Goal: Information Seeking & Learning: Stay updated

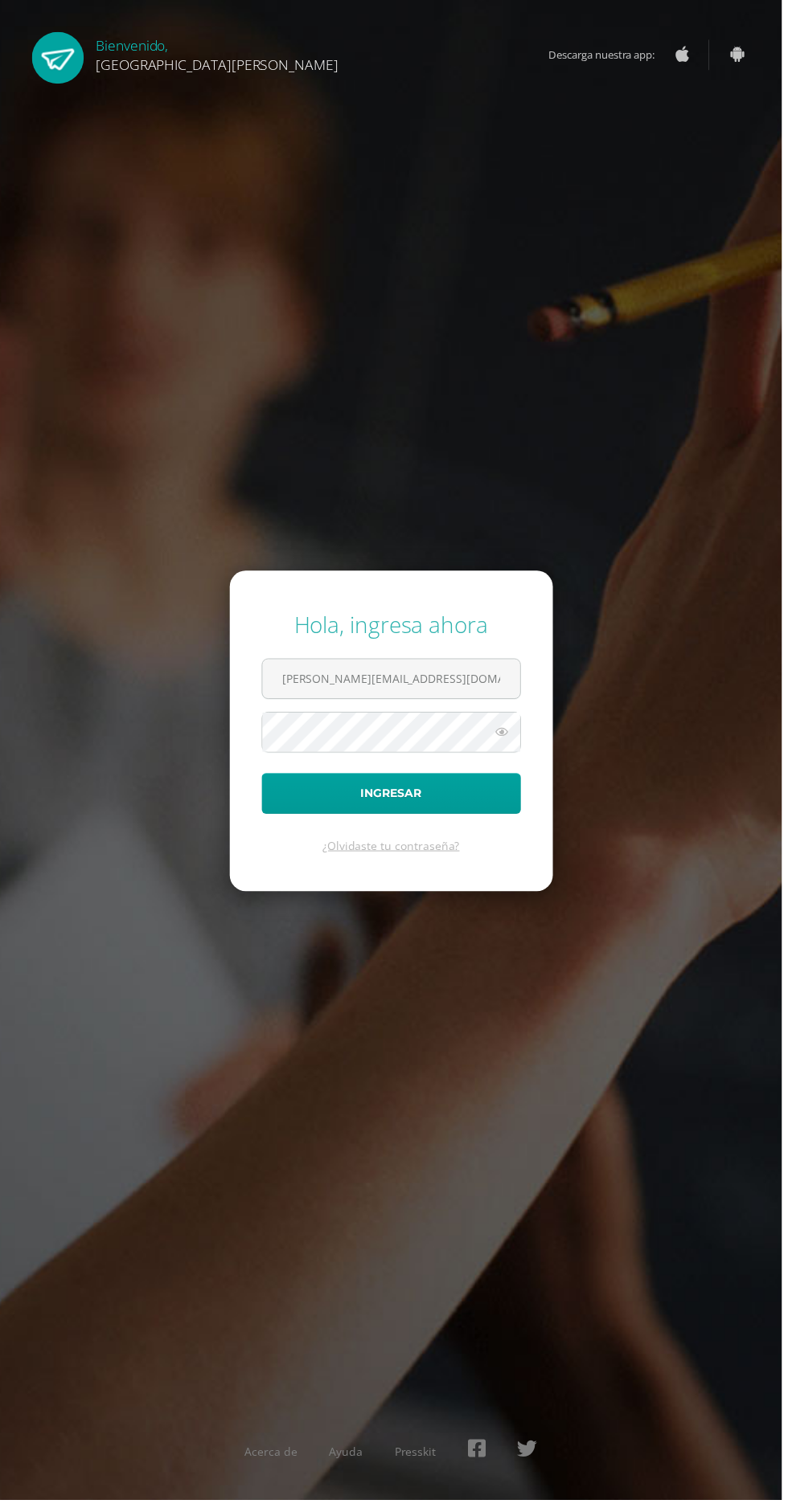
click at [263, 779] on button "Ingresar" at bounding box center [394, 800] width 261 height 41
click at [443, 820] on button "Ingresar" at bounding box center [394, 800] width 261 height 41
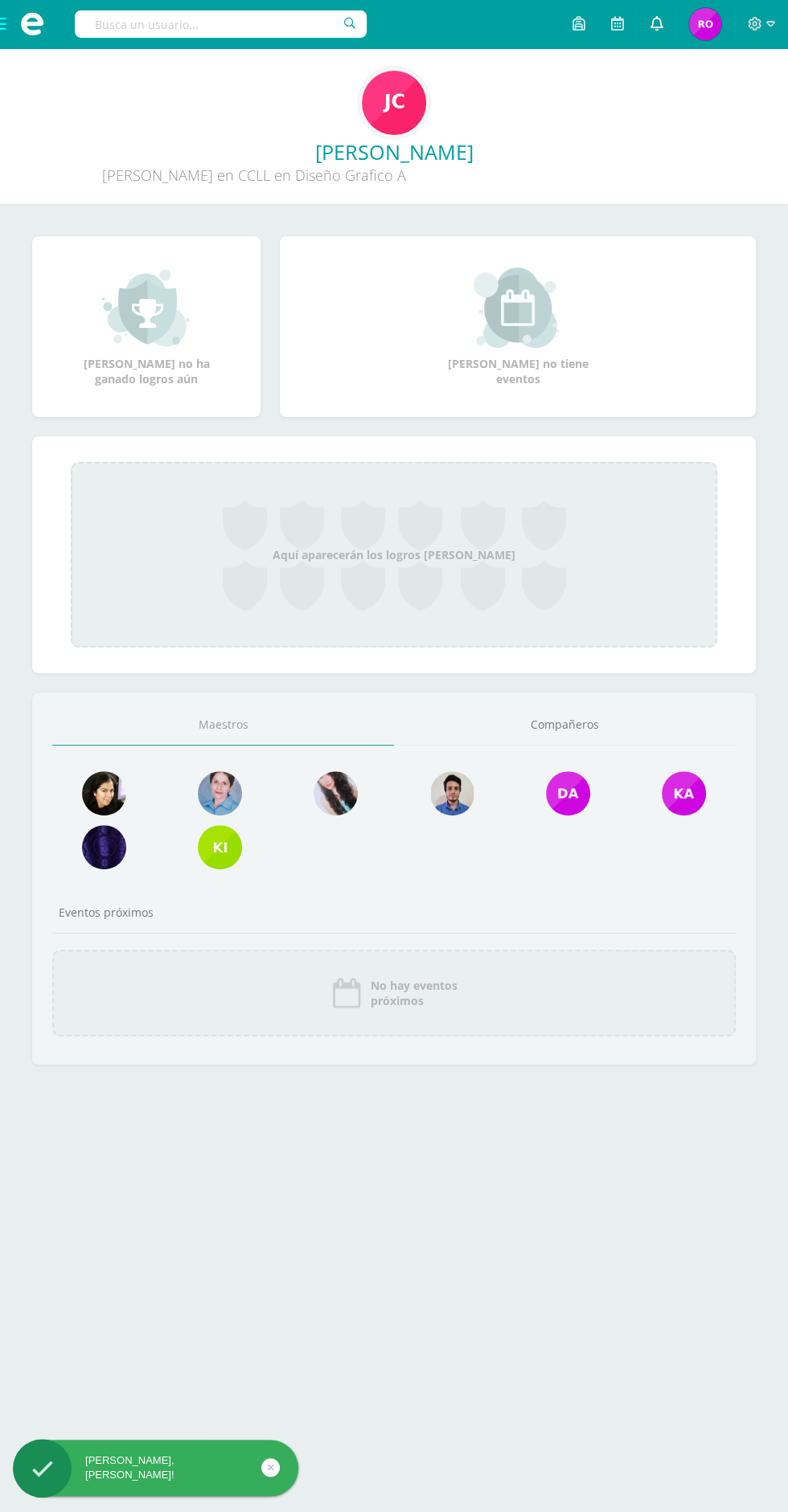
click at [664, 40] on link at bounding box center [655, 24] width 39 height 48
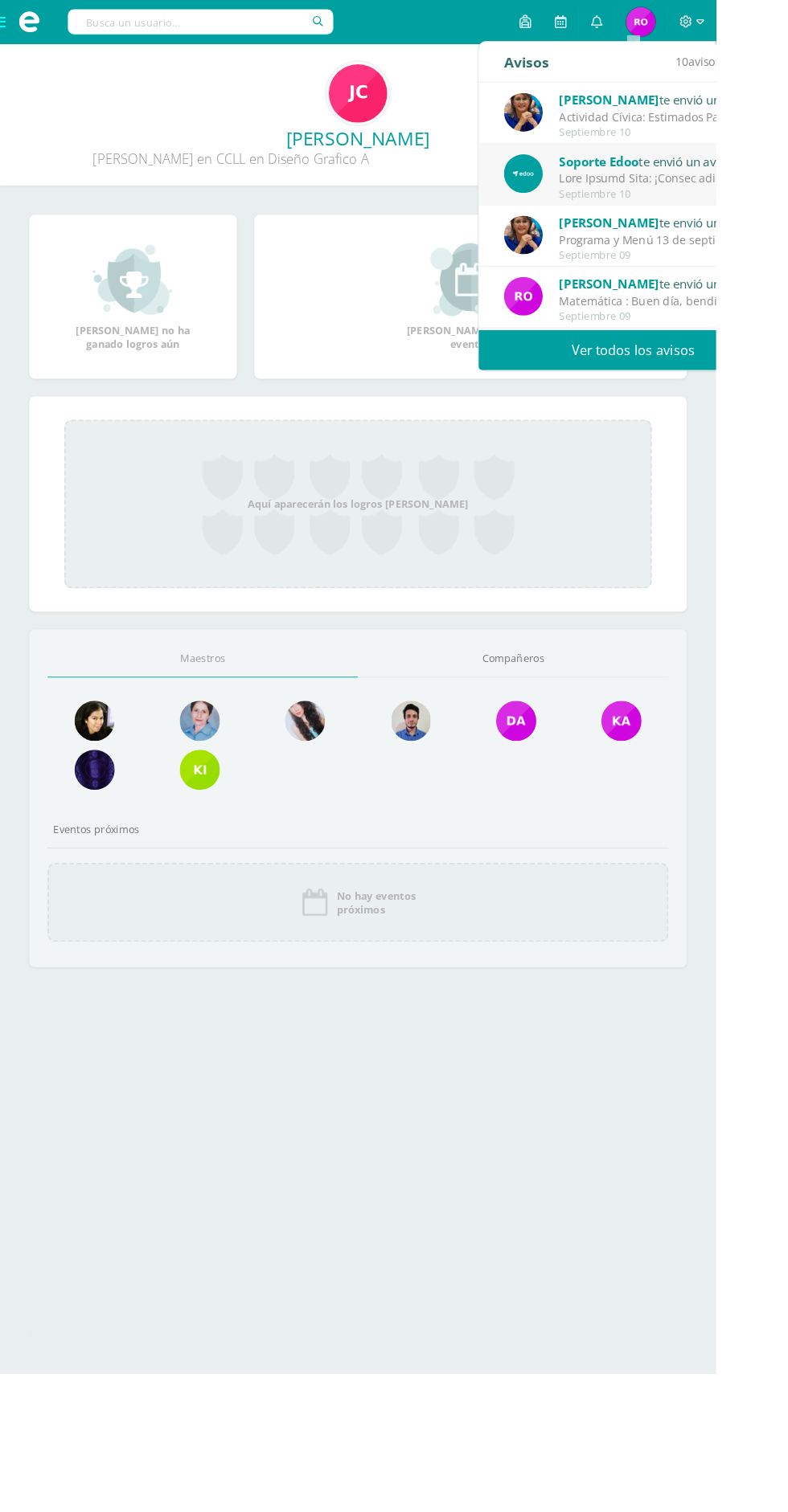
click at [706, 379] on link "Ver todos los avisos" at bounding box center [696, 386] width 340 height 44
click at [636, 388] on link "Ver todos los avisos" at bounding box center [696, 386] width 340 height 44
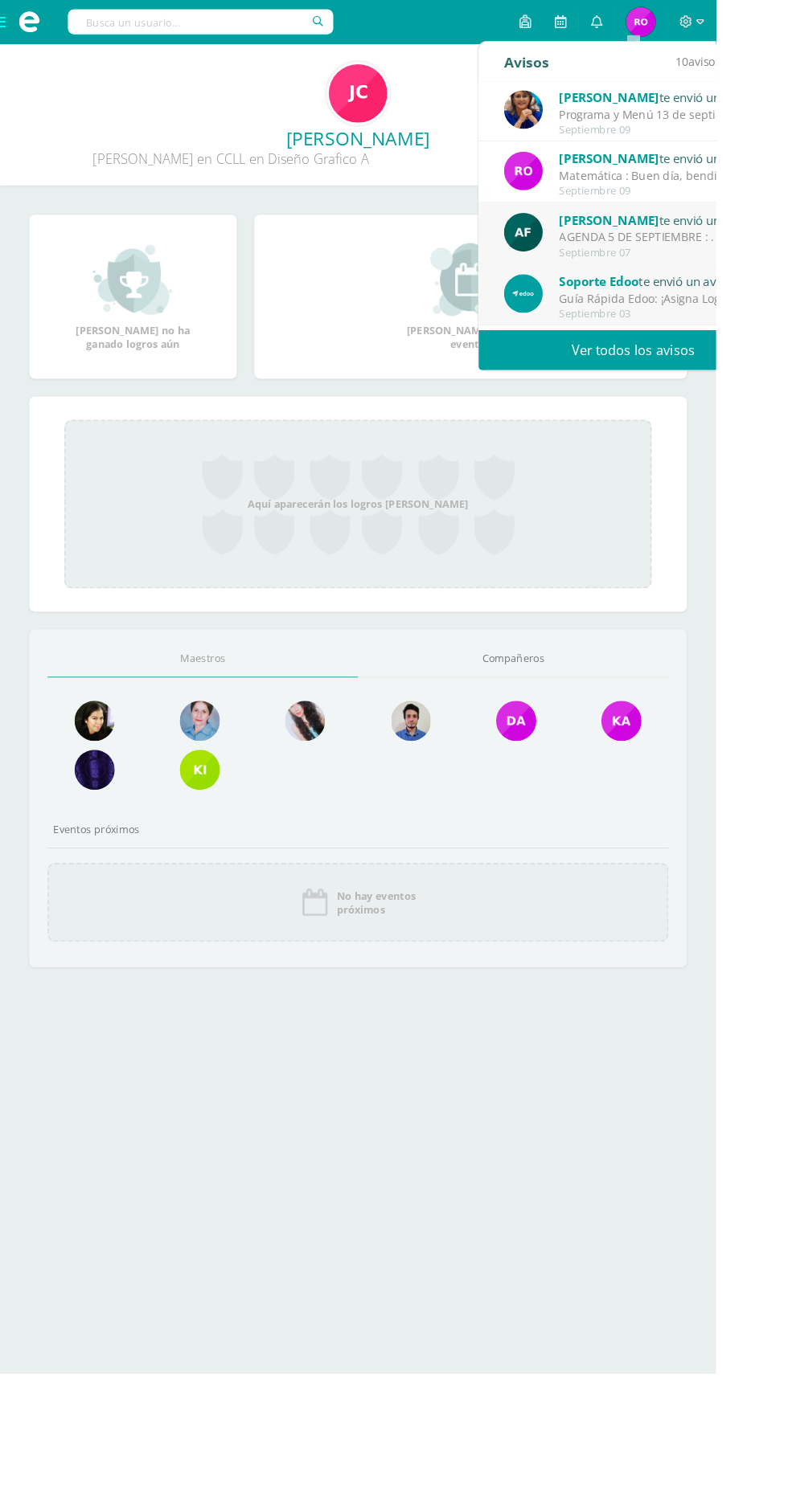
scroll to position [157, 0]
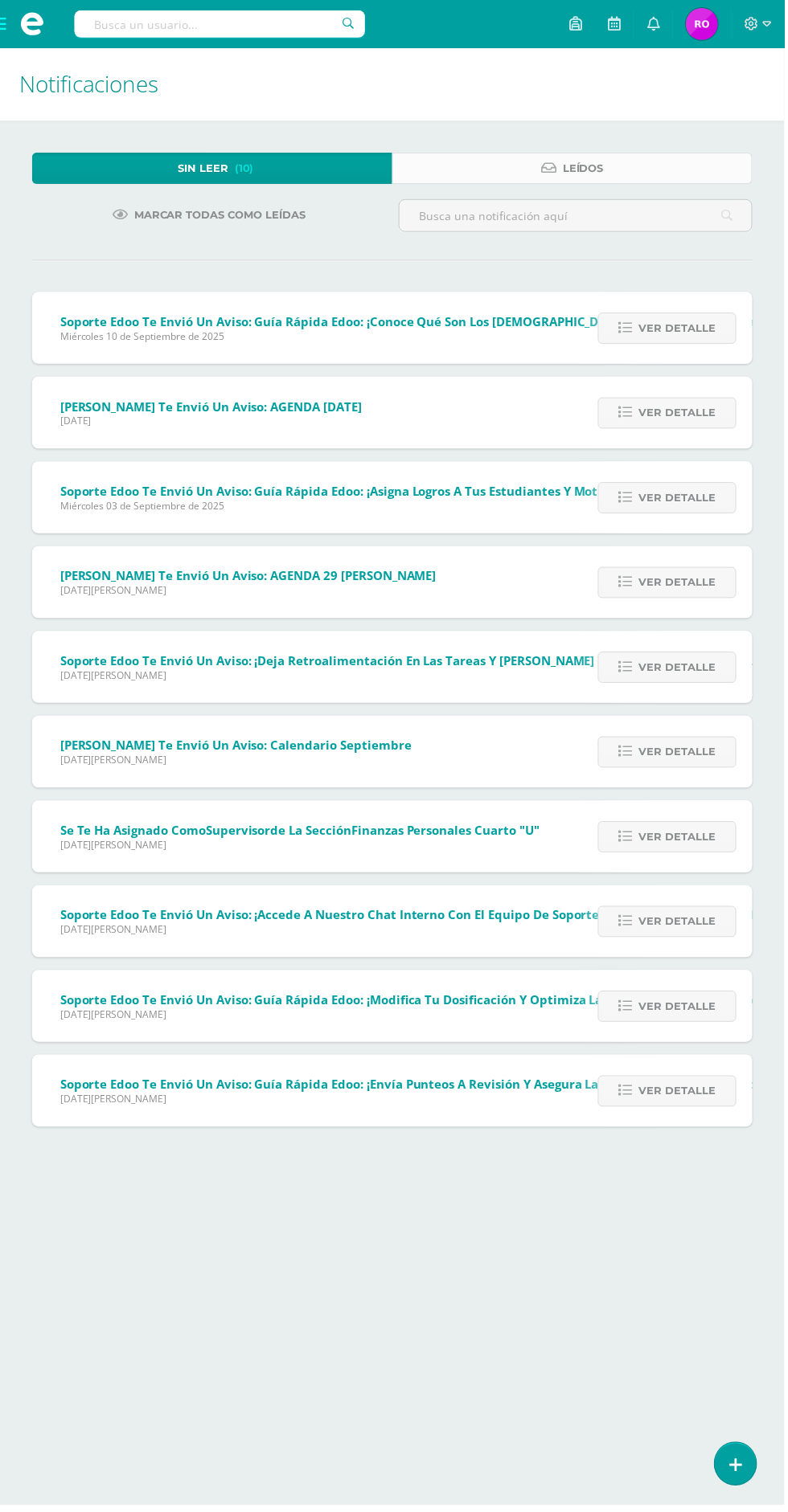
click at [664, 167] on link "Leídos" at bounding box center [575, 169] width 362 height 31
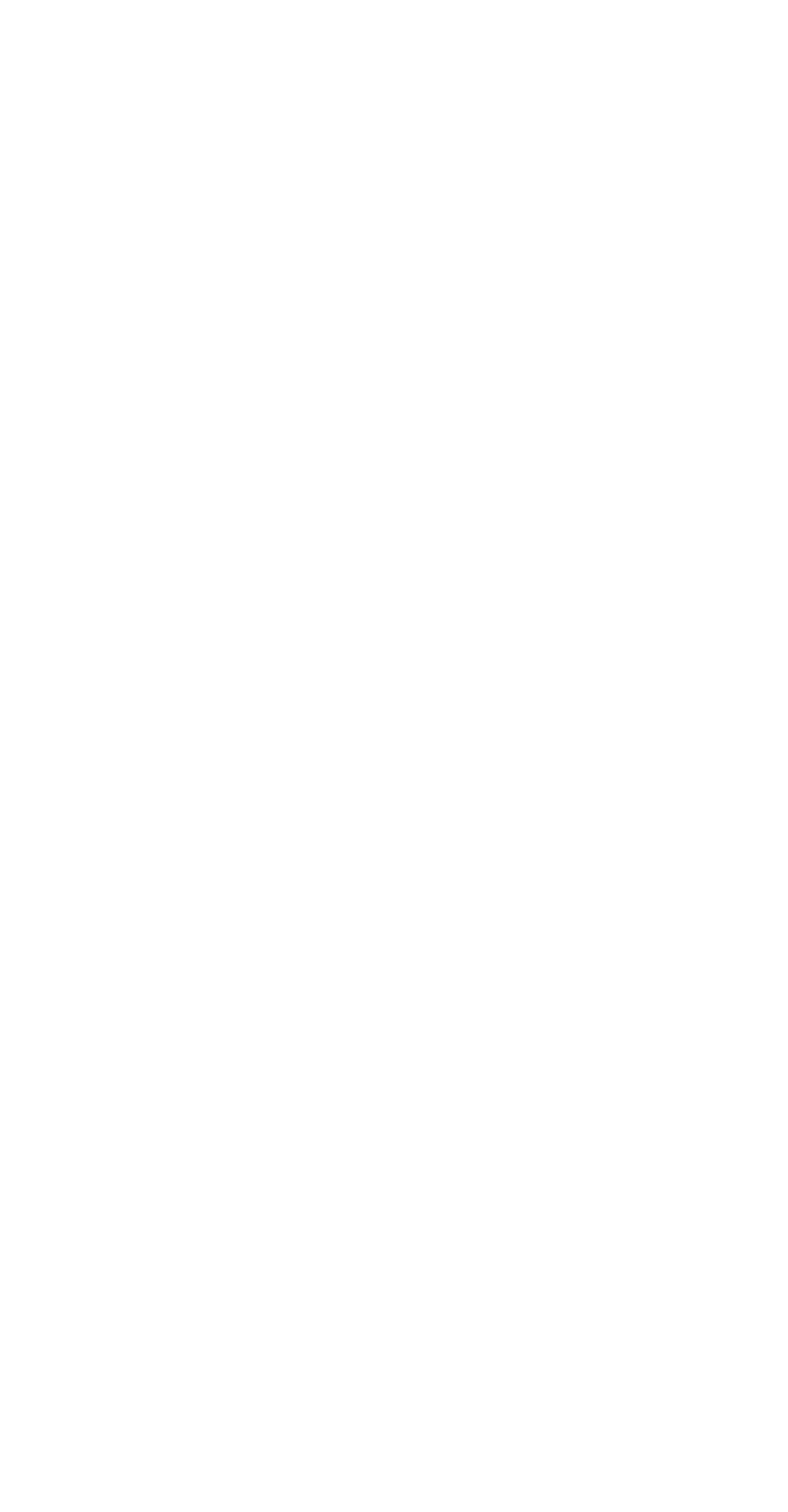
click at [0, 0] on html at bounding box center [0, 0] width 0 height 0
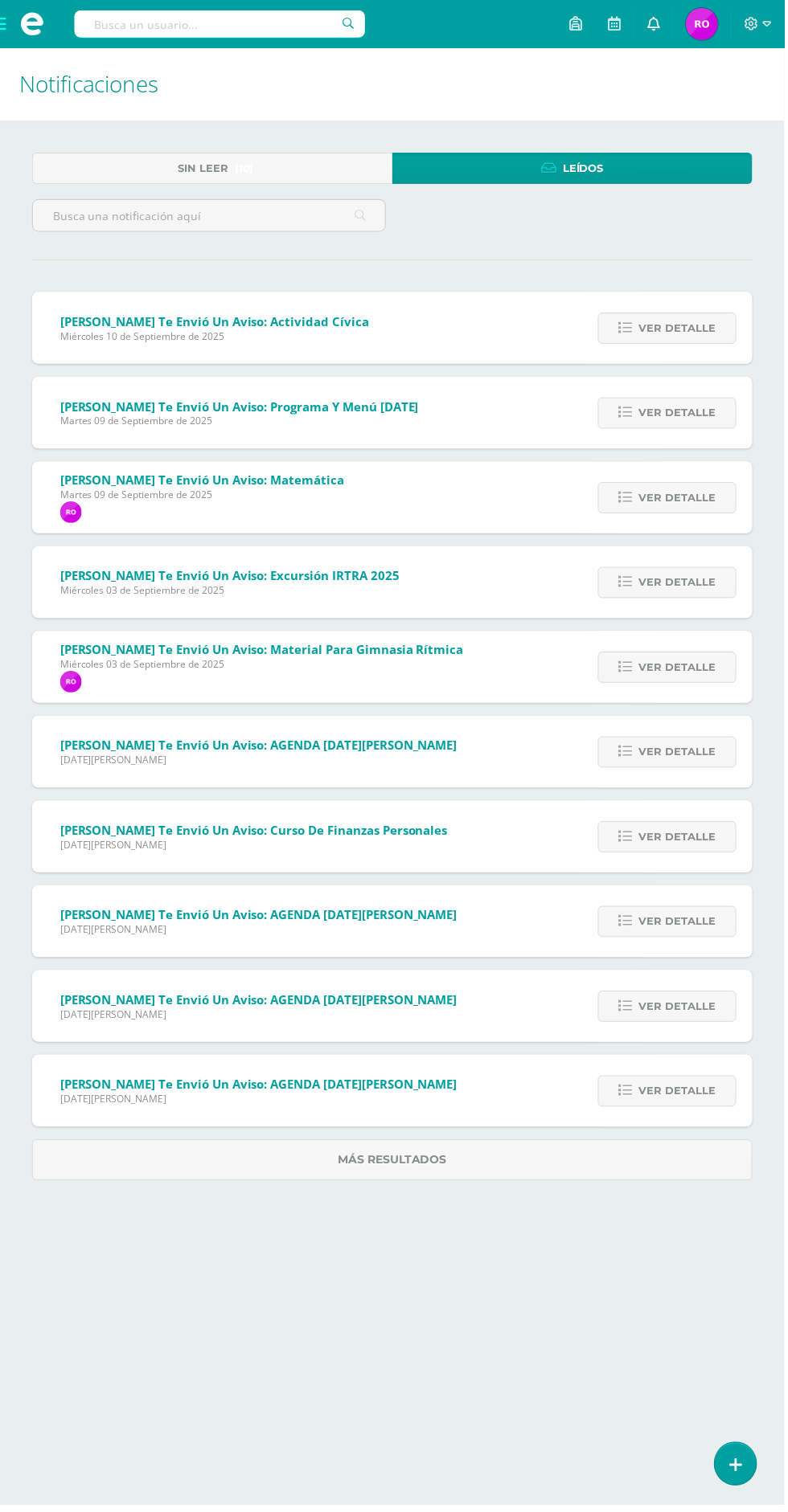
click at [661, 21] on icon at bounding box center [656, 24] width 13 height 15
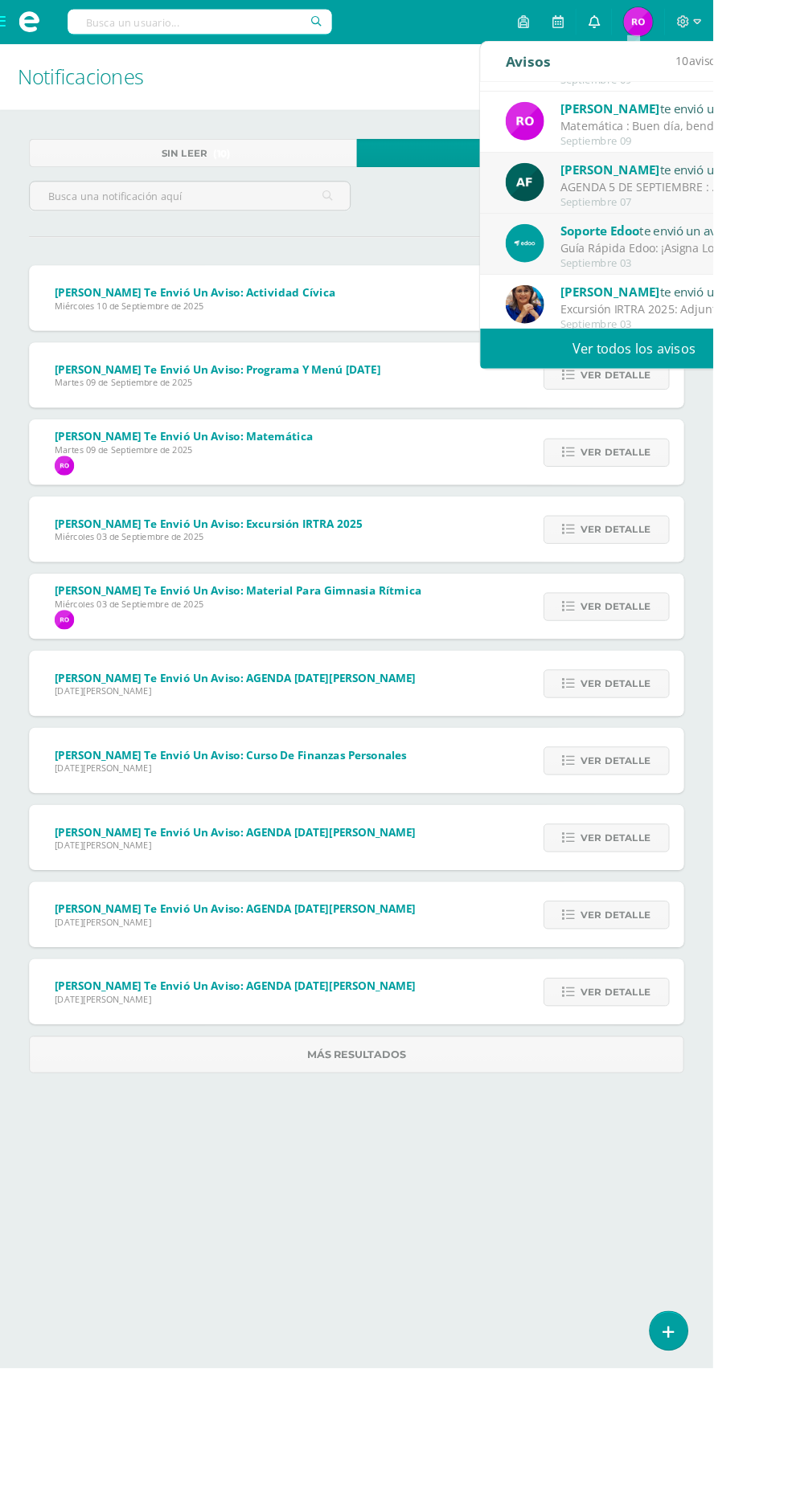
scroll to position [199, 0]
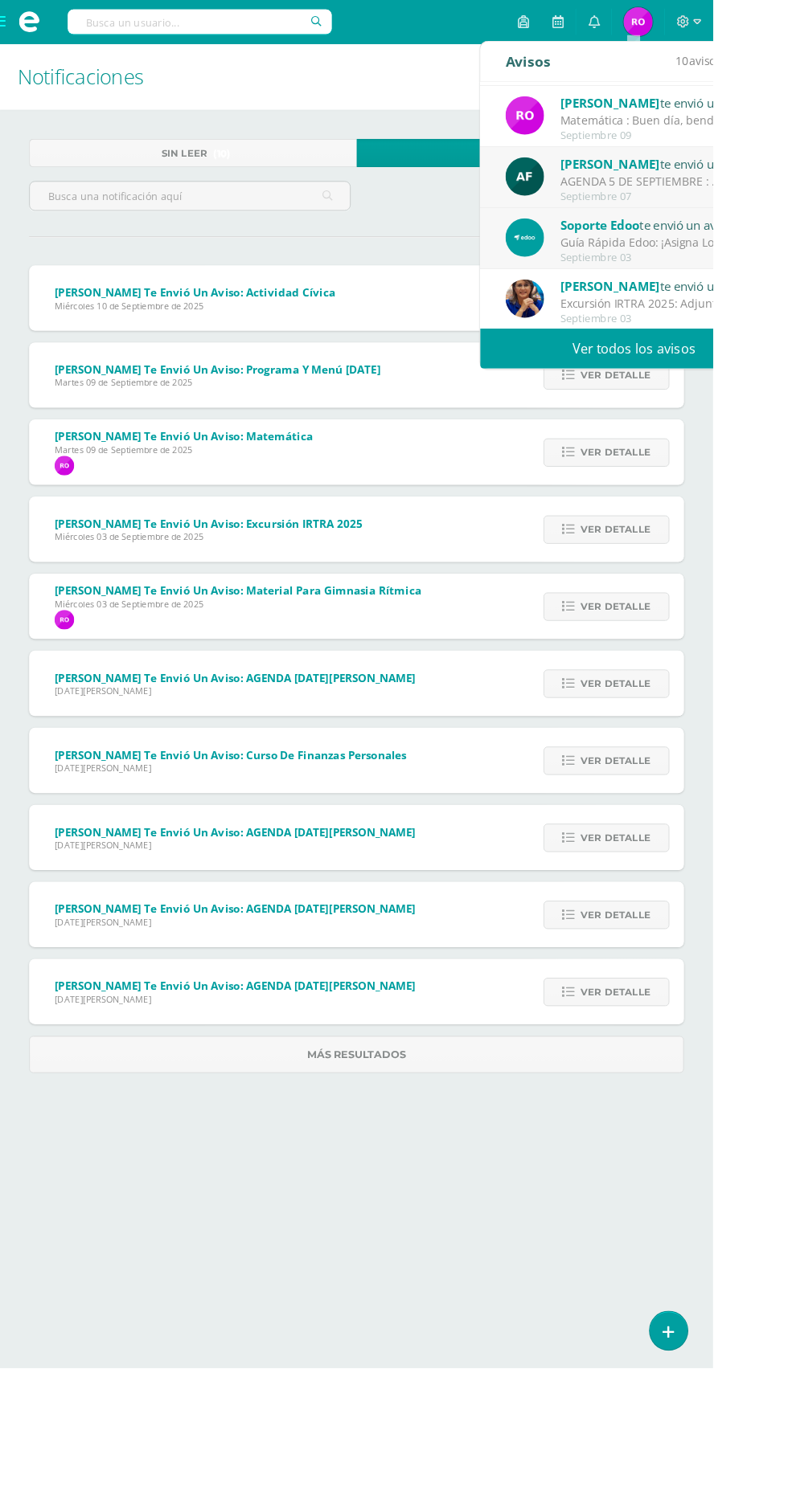
click at [736, 198] on div "AGENDA 5 DE SEPTIEMBRE : ." at bounding box center [731, 200] width 223 height 19
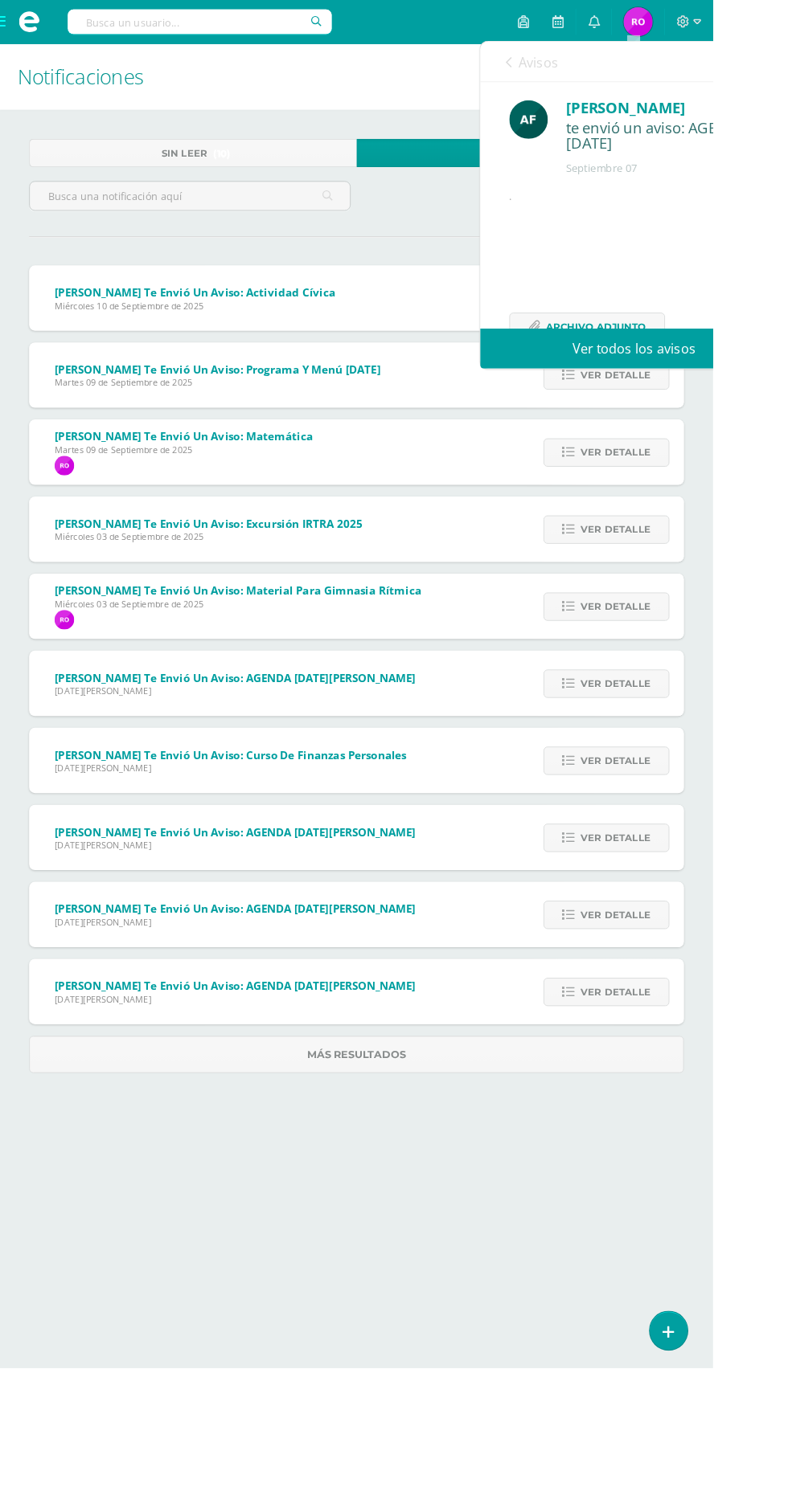
scroll to position [89, 0]
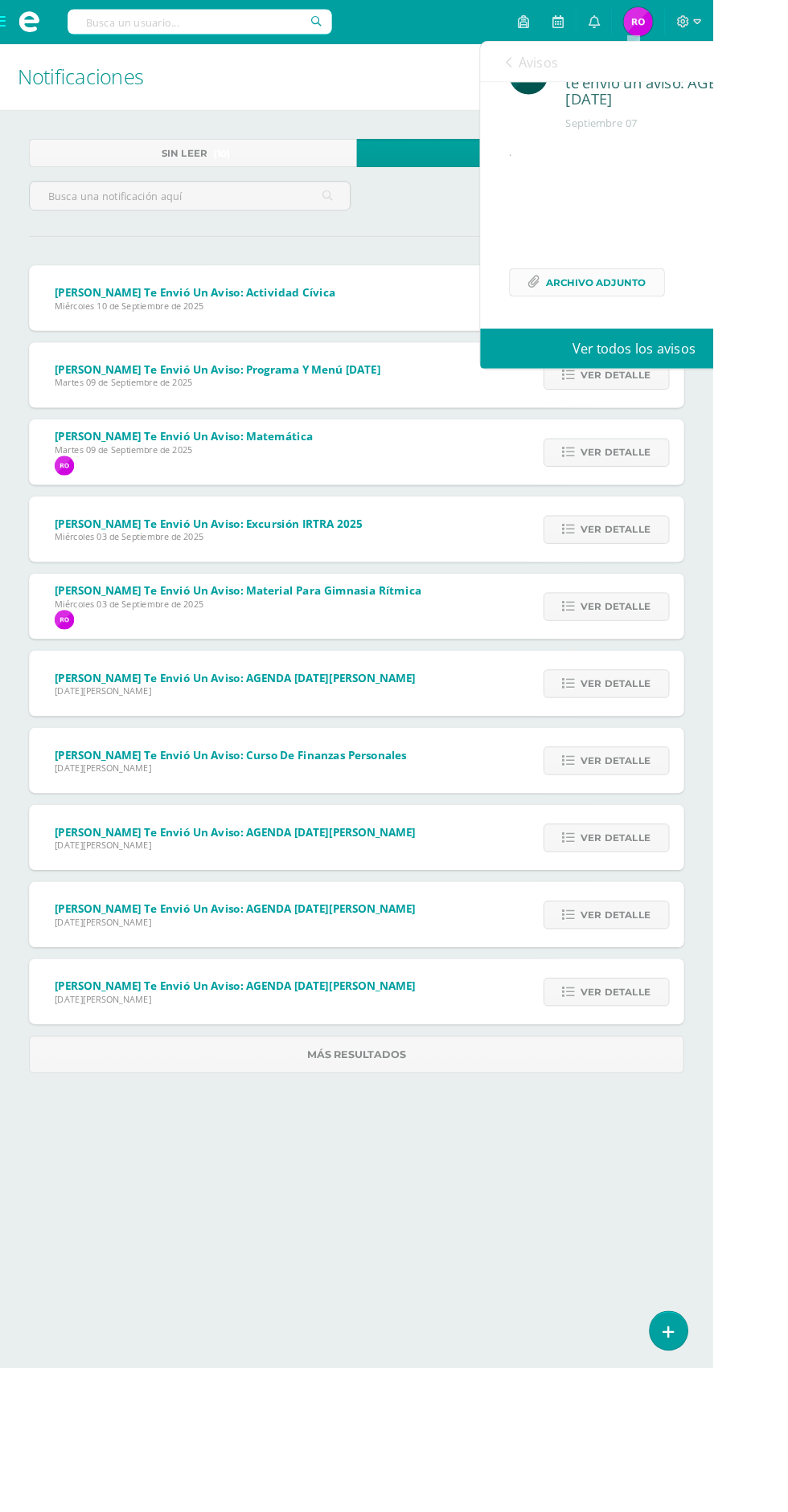
click at [639, 311] on span "Archivo Adjunto" at bounding box center [658, 312] width 110 height 30
